Goal: Feedback & Contribution: Submit feedback/report problem

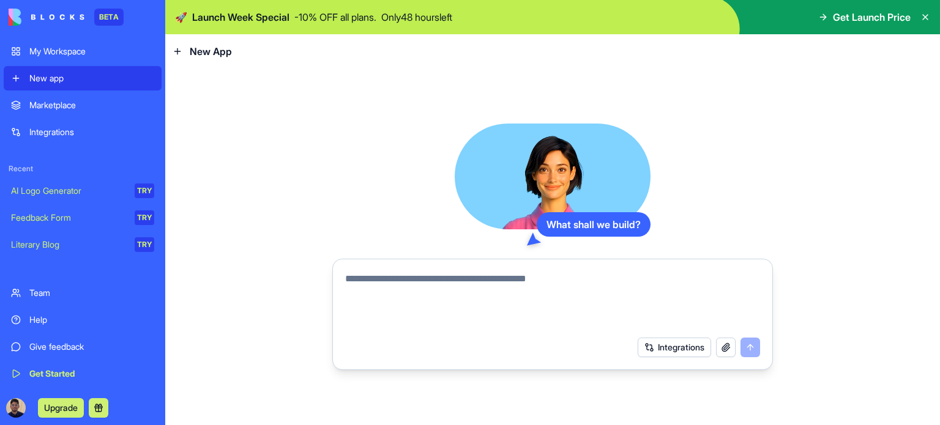
click at [924, 17] on icon at bounding box center [925, 17] width 10 height 10
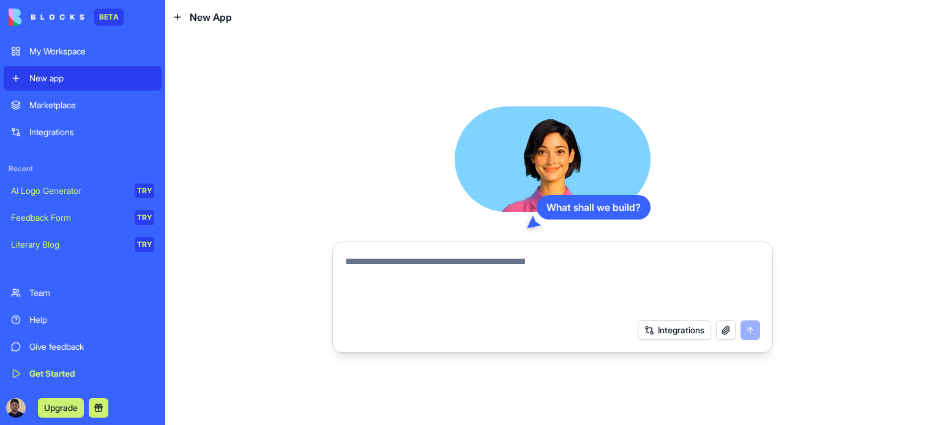
click at [105, 221] on div "Feedback Form" at bounding box center [68, 218] width 115 height 12
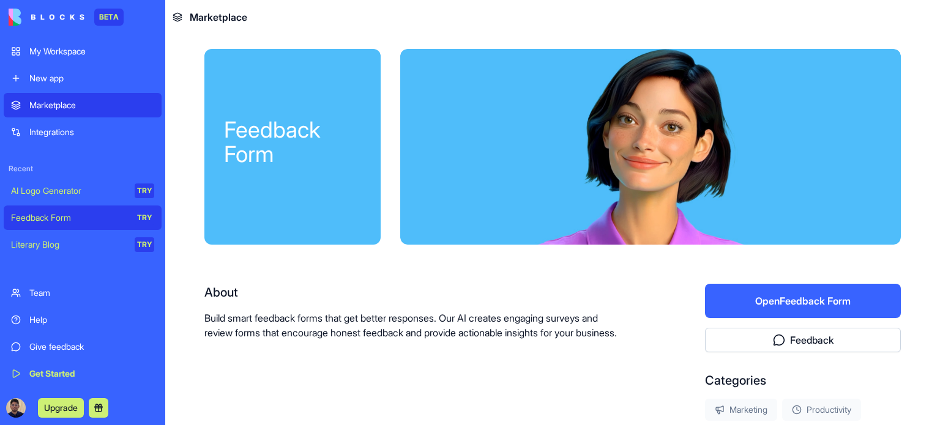
click at [794, 303] on button "Open Feedback Form" at bounding box center [803, 301] width 196 height 34
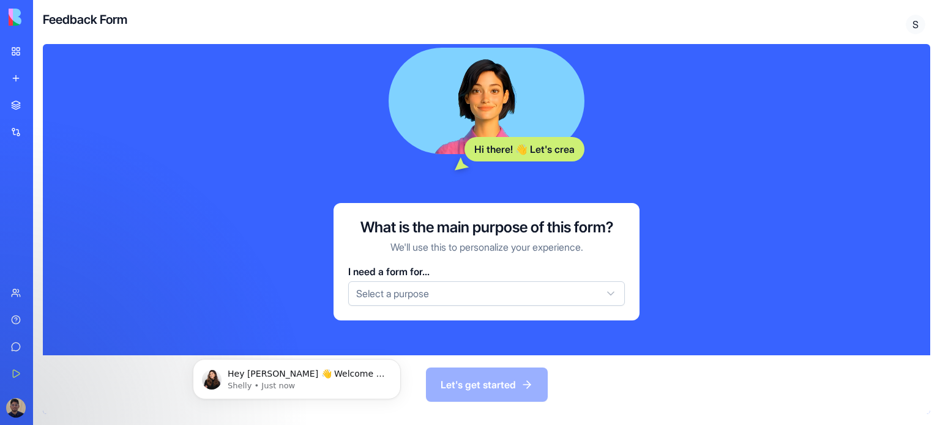
scroll to position [188, 0]
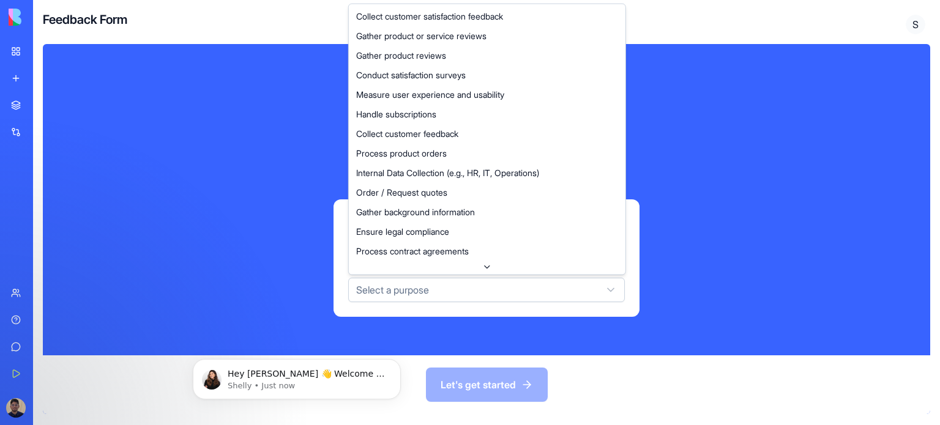
click at [389, 299] on html "BETA My Workspace New app Marketplace Integrations Recent AI Logo Generator TRY…" at bounding box center [470, 212] width 940 height 425
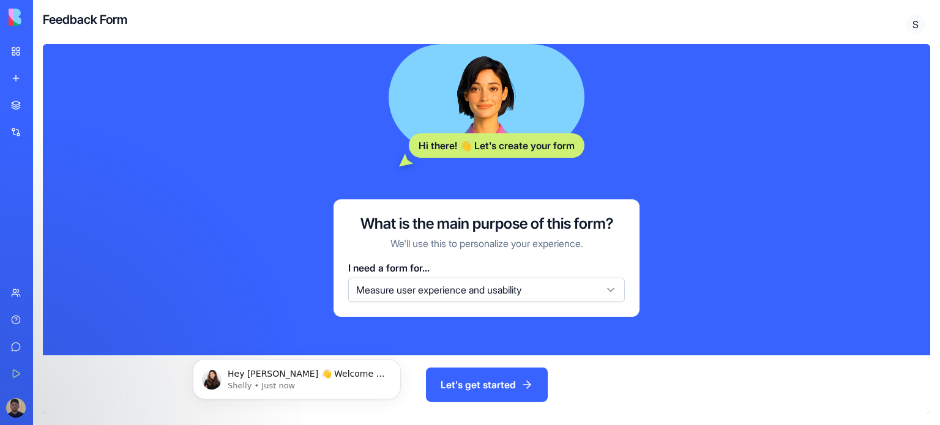
click at [471, 380] on button "Let's get started" at bounding box center [487, 385] width 122 height 34
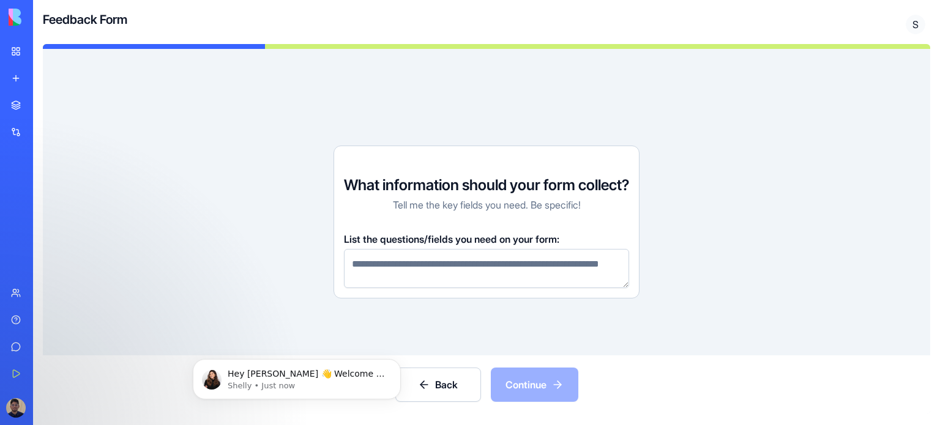
click at [483, 258] on textarea at bounding box center [486, 268] width 285 height 39
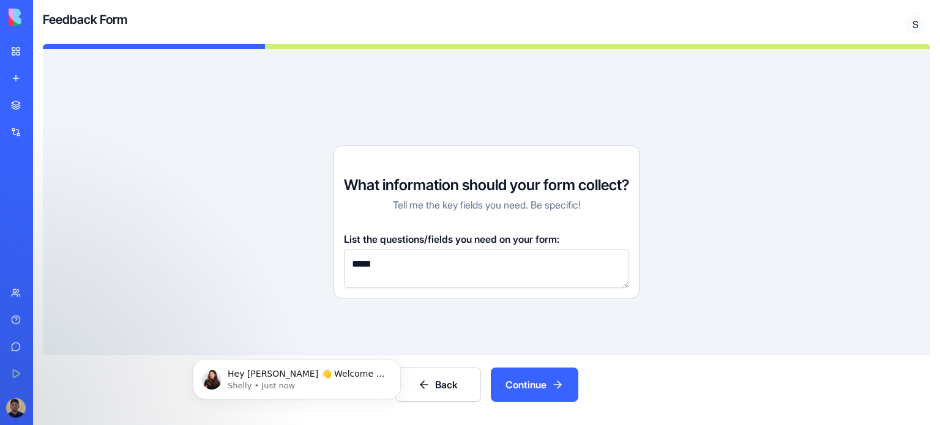
type textarea "*****"
click at [549, 377] on button "Continue" at bounding box center [534, 385] width 87 height 34
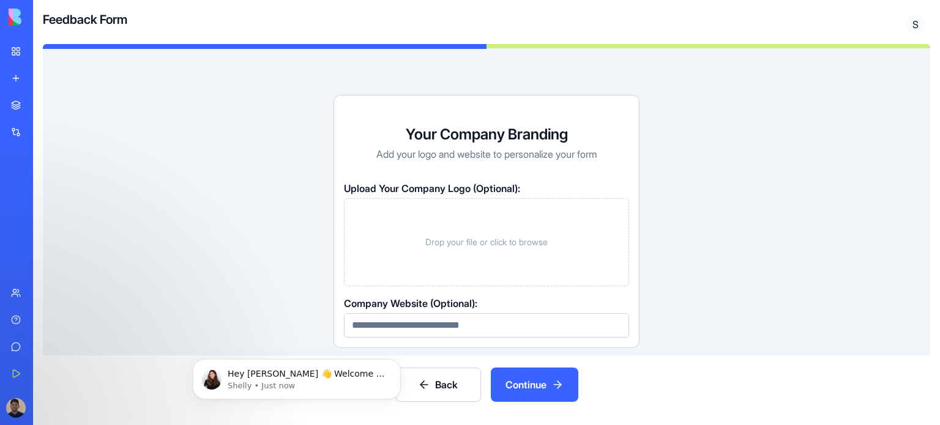
click at [521, 384] on button "Continue" at bounding box center [534, 385] width 87 height 34
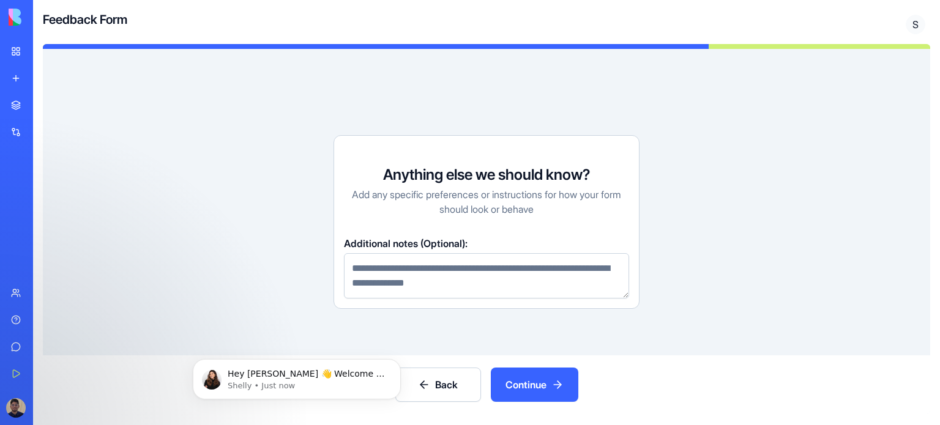
click at [476, 279] on textarea at bounding box center [486, 275] width 285 height 45
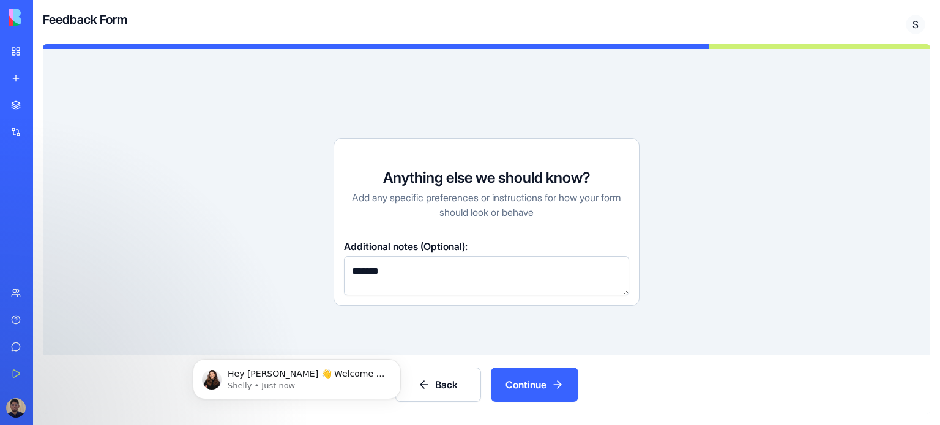
type textarea "*******"
click at [521, 384] on button "Continue" at bounding box center [534, 385] width 87 height 34
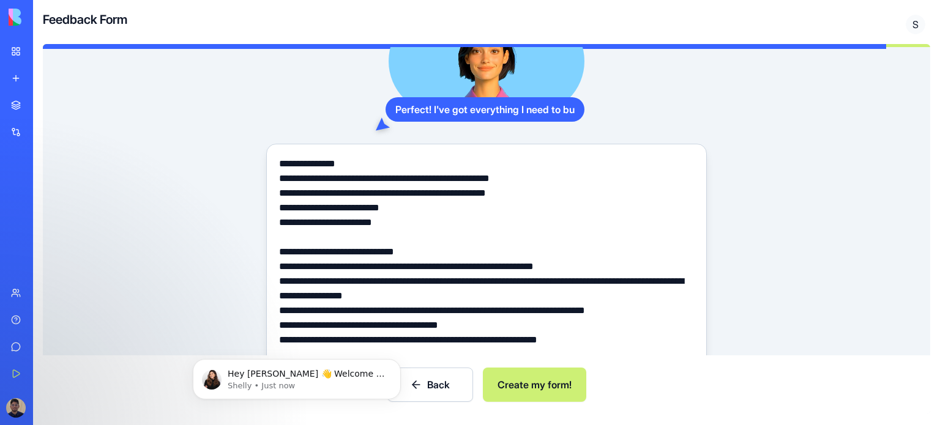
scroll to position [203, 0]
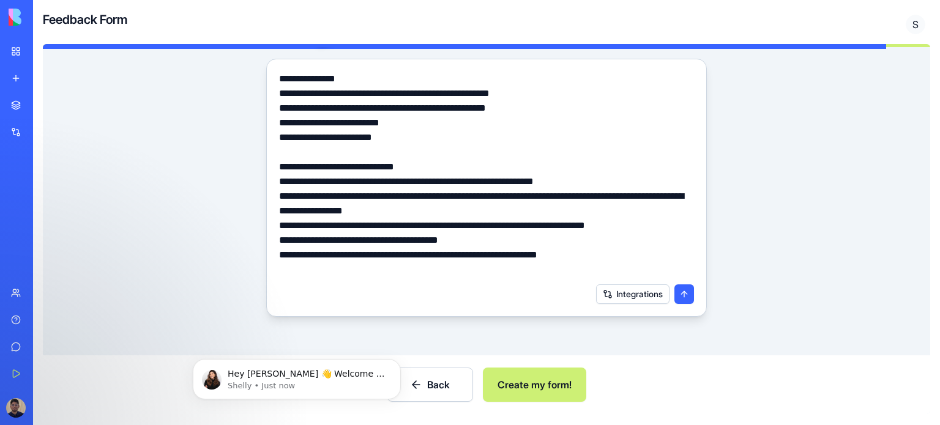
click at [682, 296] on button "submit" at bounding box center [684, 294] width 20 height 20
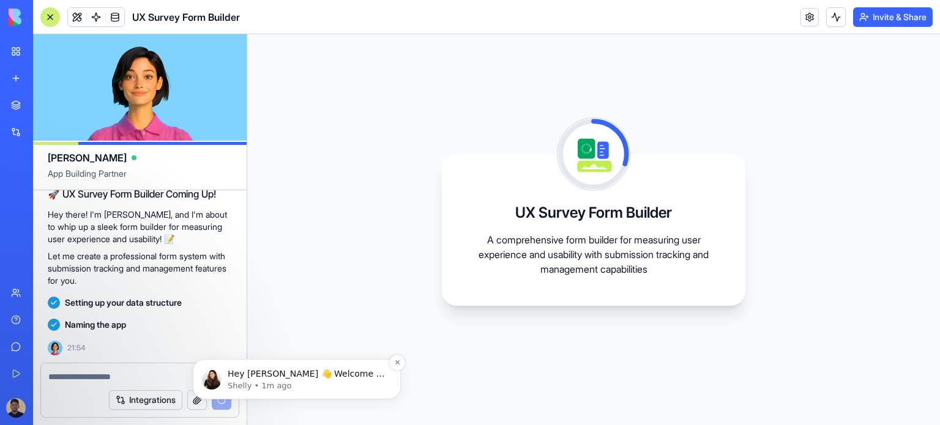
scroll to position [311, 0]
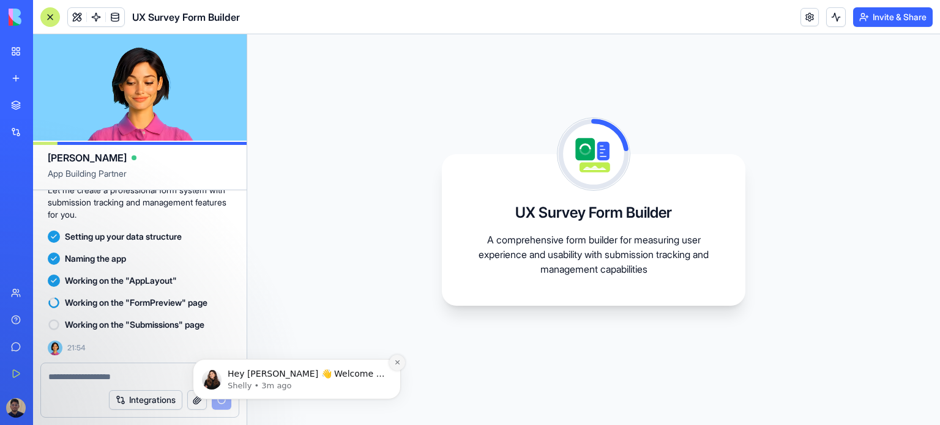
click at [396, 359] on icon "Dismiss notification" at bounding box center [397, 362] width 7 height 7
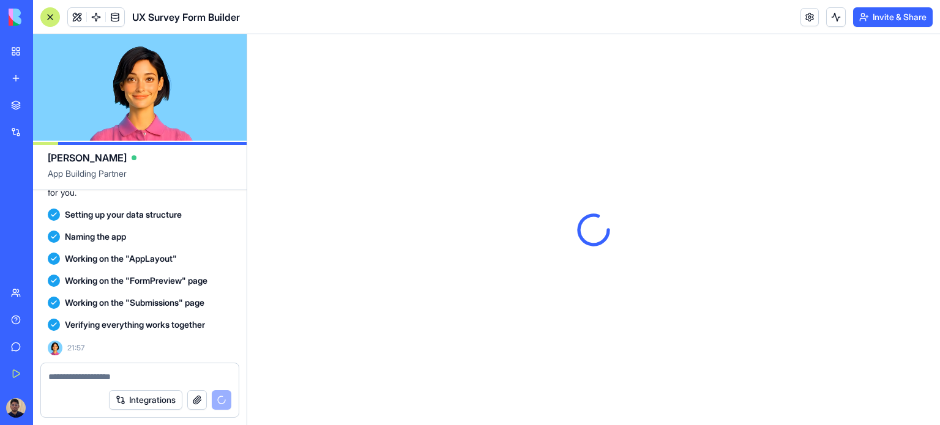
scroll to position [0, 0]
